Goal: Task Accomplishment & Management: Use online tool/utility

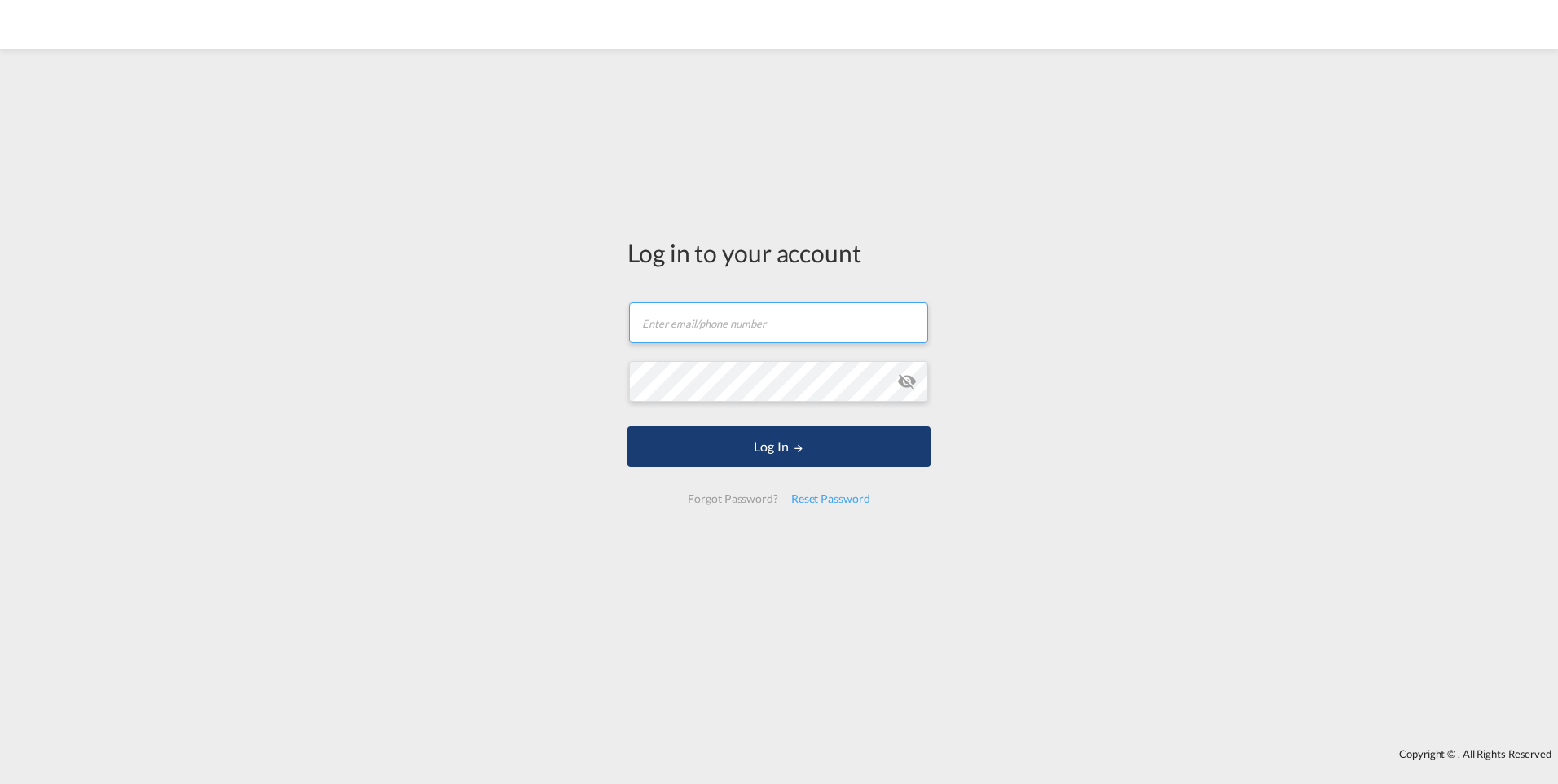
type input "[PERSON_NAME][EMAIL_ADDRESS][PERSON_NAME][DOMAIN_NAME]"
click at [763, 446] on button "Log In" at bounding box center [779, 446] width 304 height 41
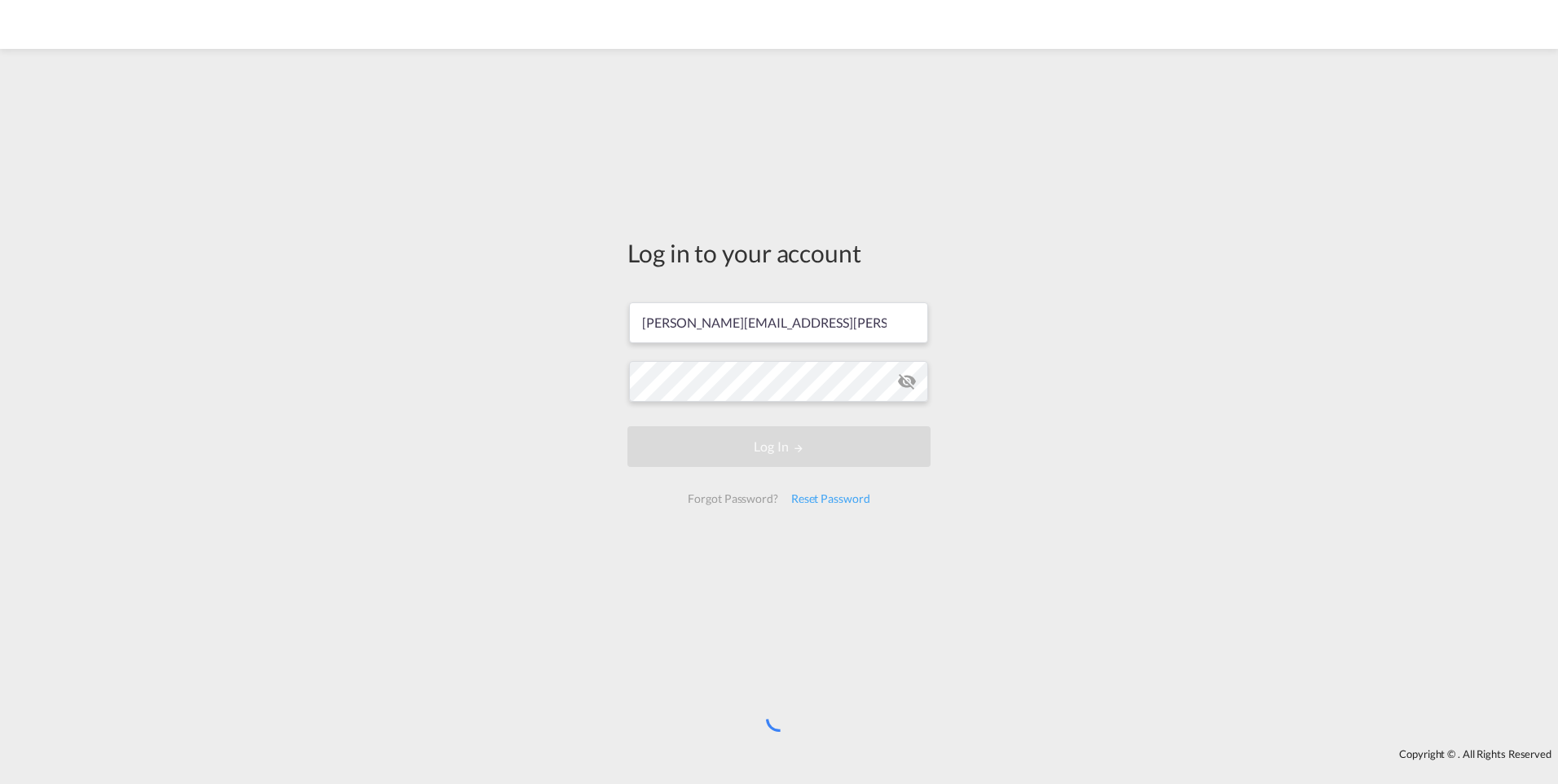
click at [1100, 30] on md-toolbar at bounding box center [779, 24] width 1558 height 49
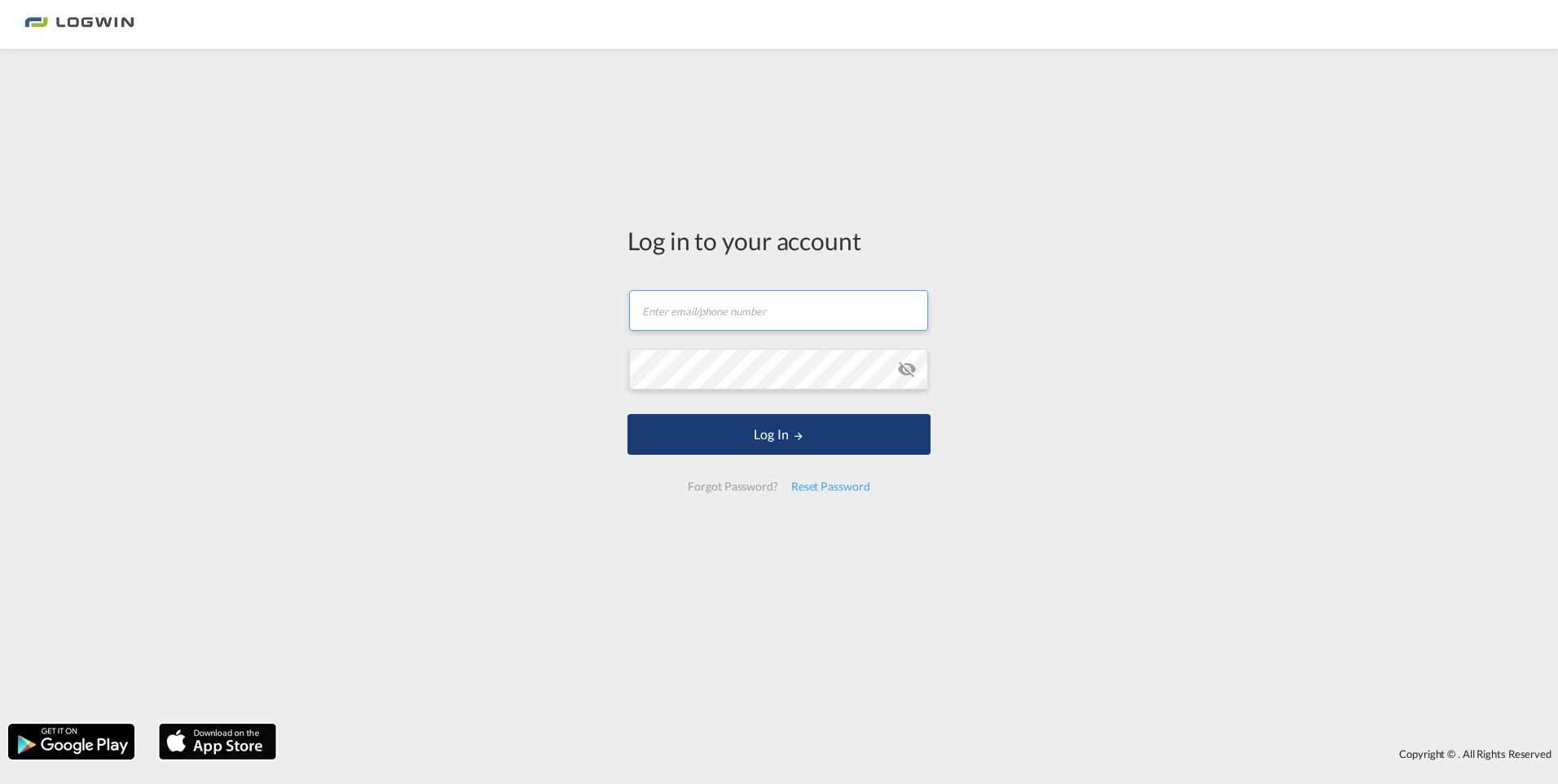
type input "[PERSON_NAME][EMAIL_ADDRESS][PERSON_NAME][DOMAIN_NAME]"
click at [768, 426] on button "Log In" at bounding box center [779, 434] width 304 height 41
